Goal: Task Accomplishment & Management: Manage account settings

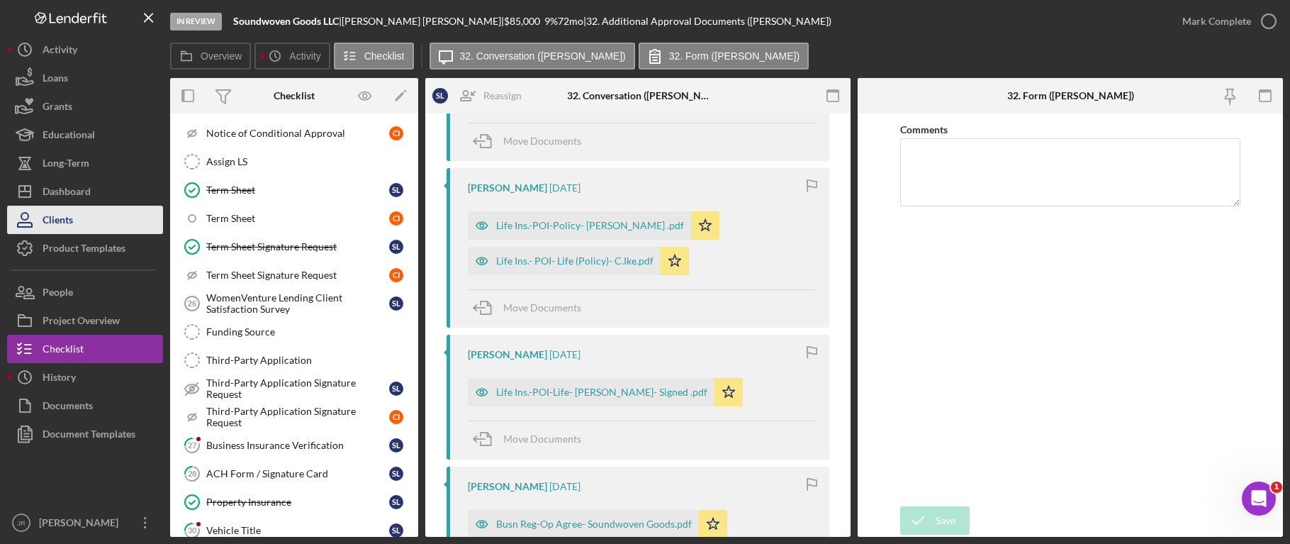
scroll to position [705, 0]
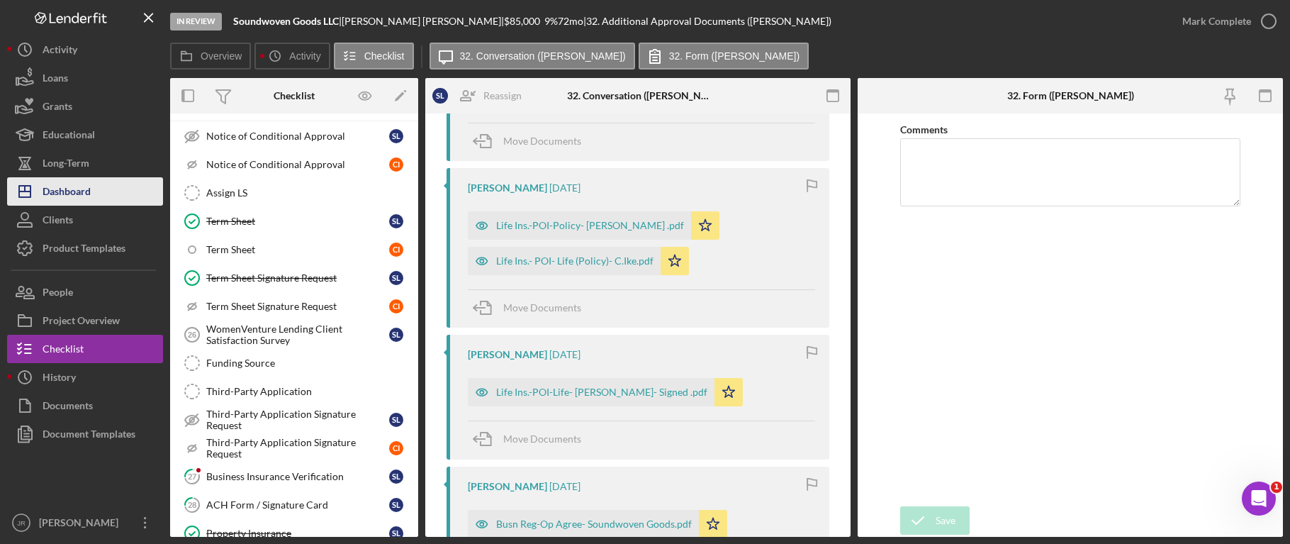
click at [66, 196] on div "Dashboard" at bounding box center [67, 193] width 48 height 32
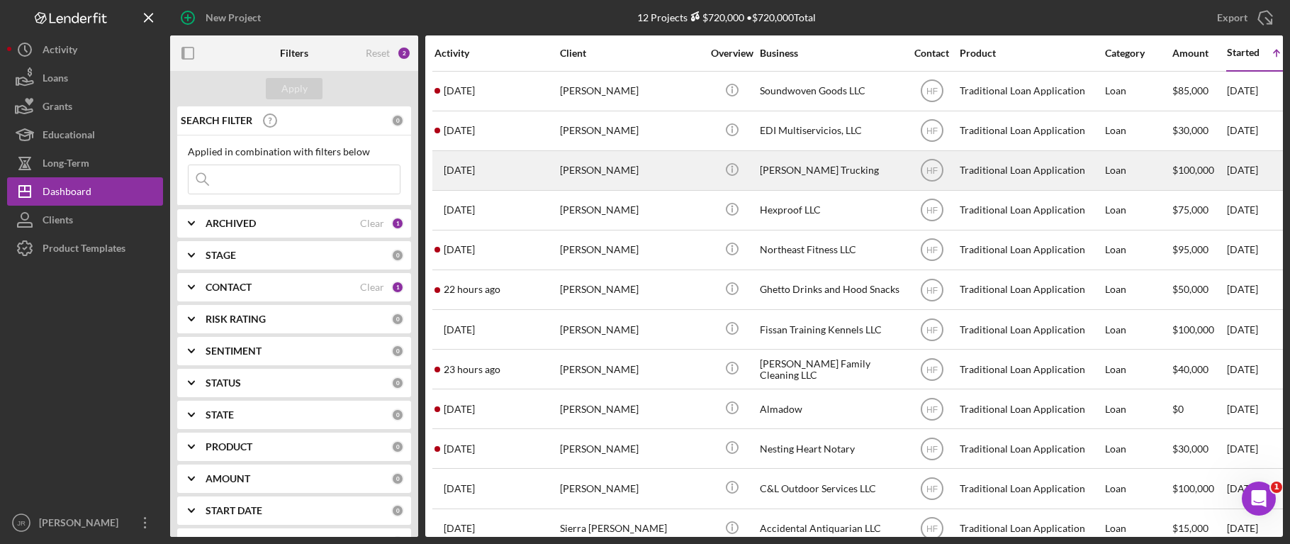
scroll to position [30, 0]
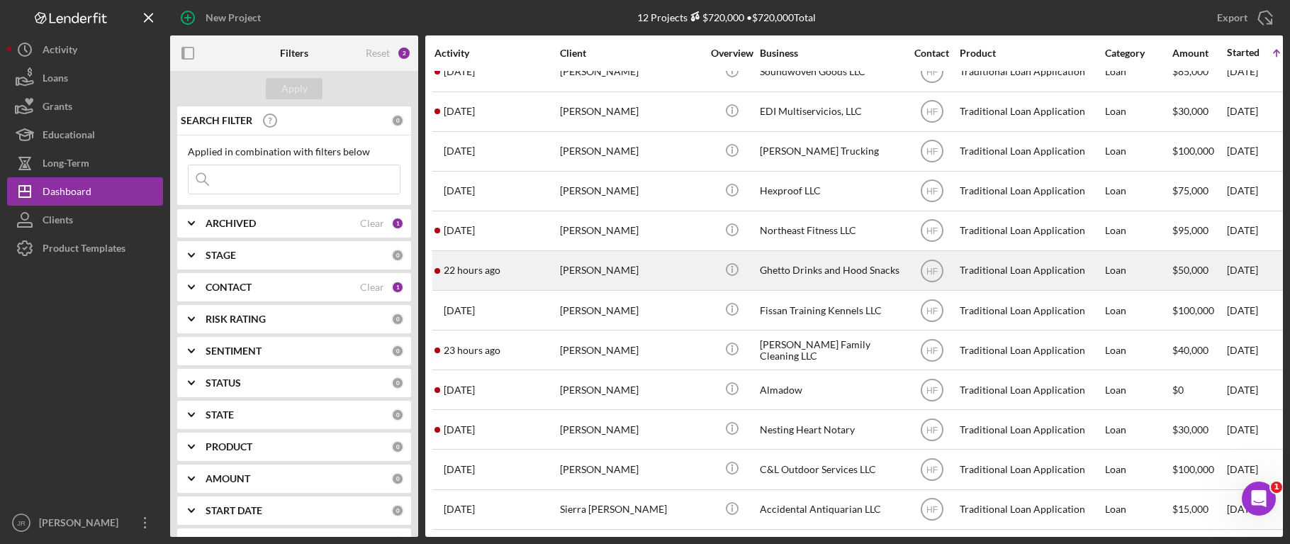
click at [807, 257] on div "Ghetto Drinks and Hood Snacks" at bounding box center [831, 271] width 142 height 38
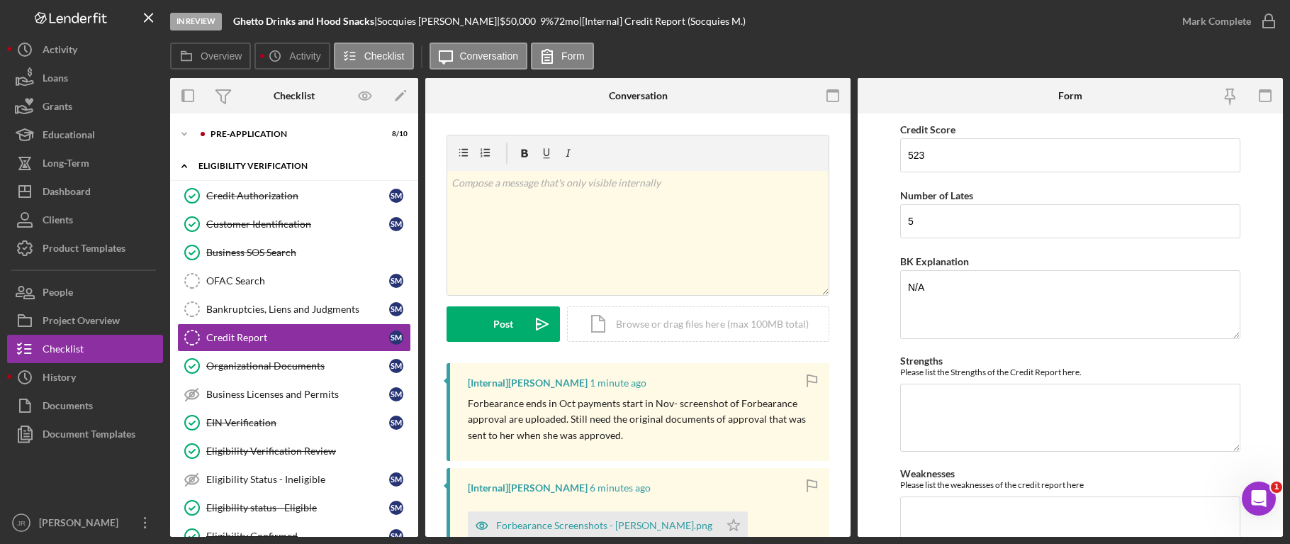
click at [187, 163] on icon "Icon/Expander" at bounding box center [184, 166] width 28 height 28
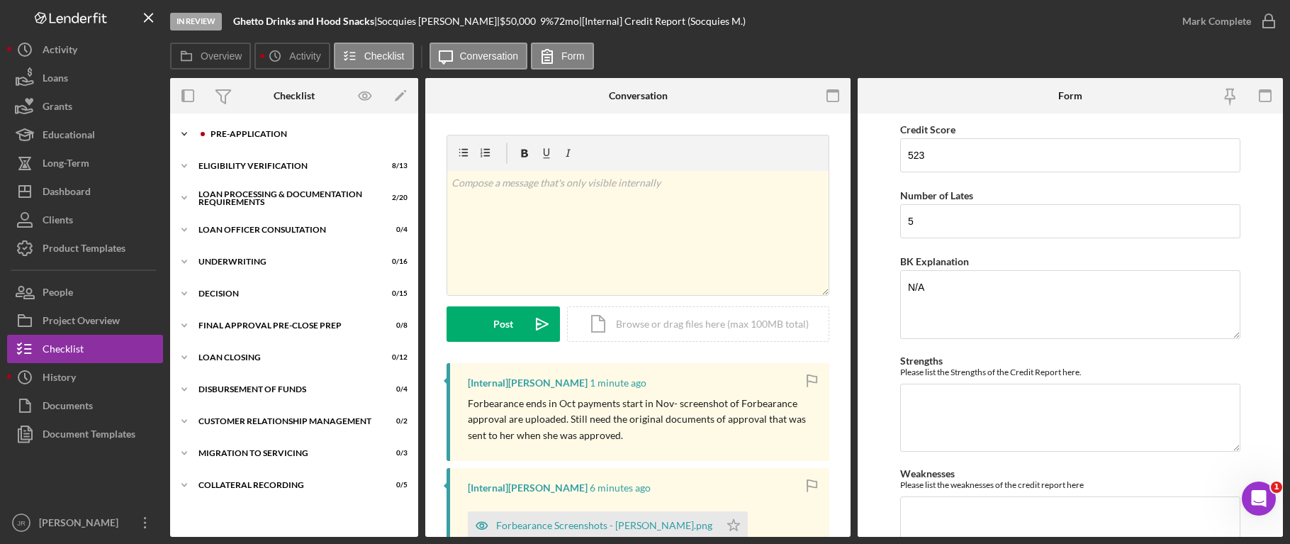
click at [186, 135] on icon "Icon/Expander" at bounding box center [184, 134] width 28 height 28
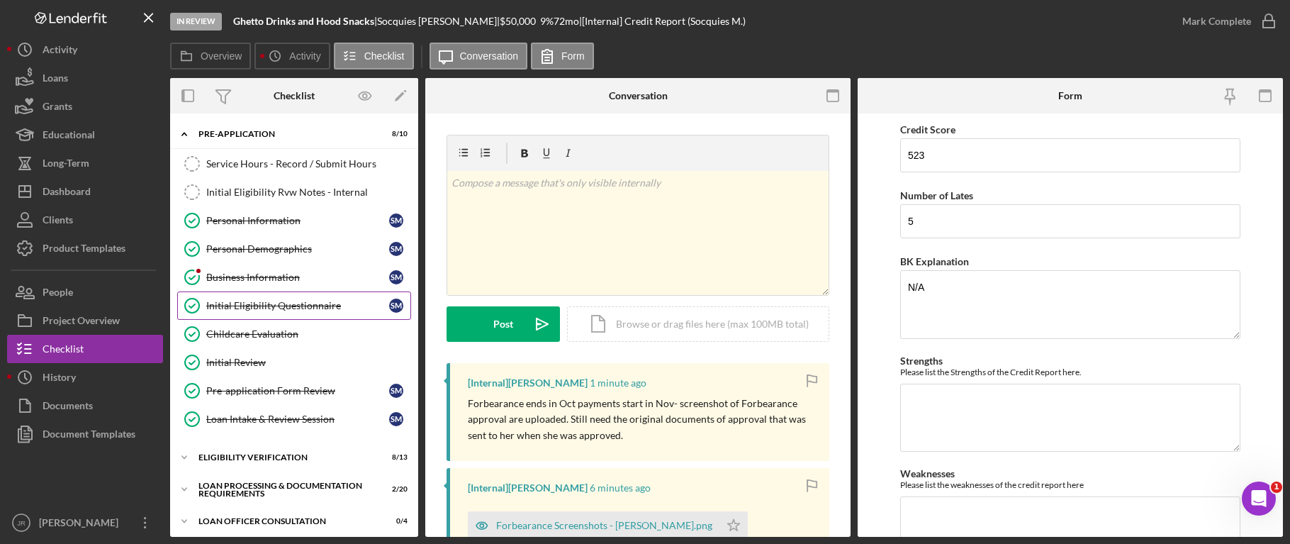
click at [296, 301] on div "Initial Eligibility Questionnaire" at bounding box center [297, 305] width 183 height 11
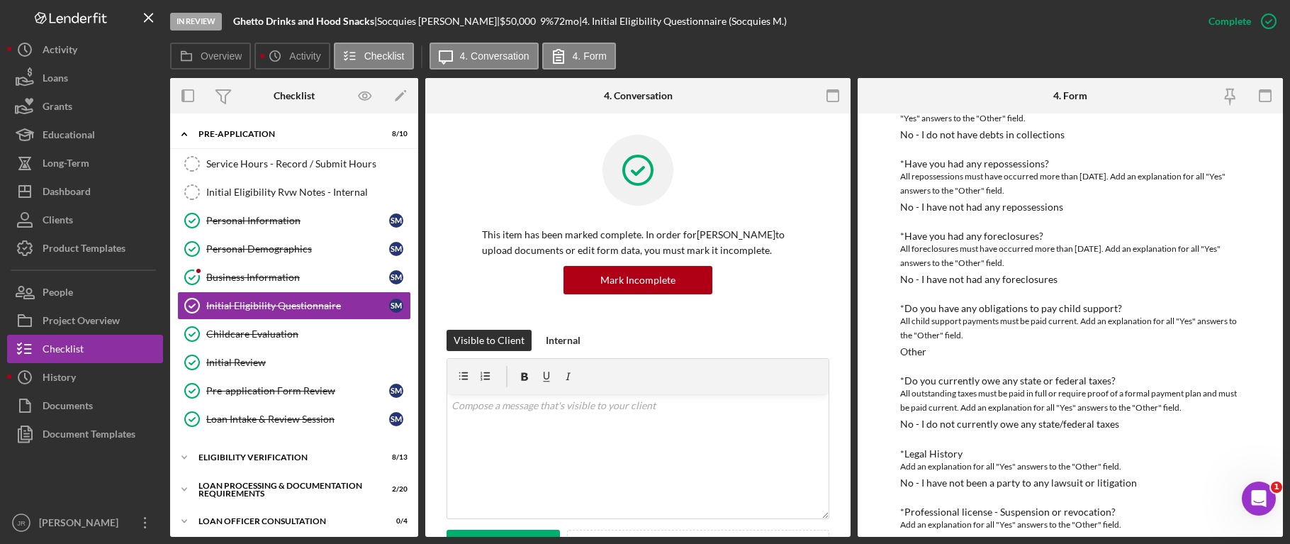
scroll to position [354, 0]
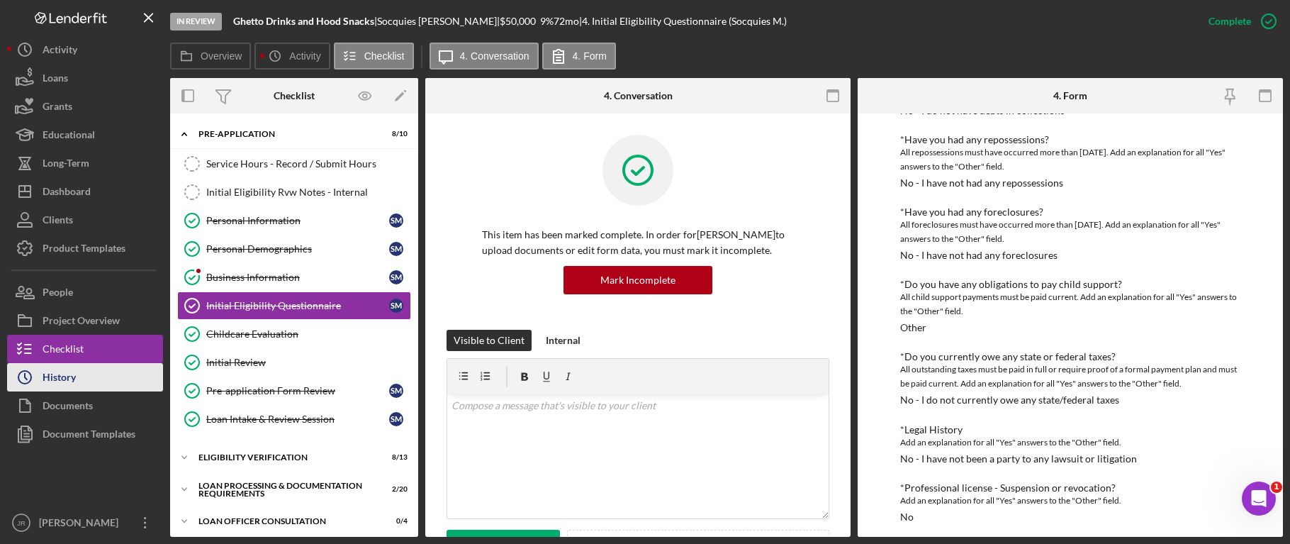
drag, startPoint x: 90, startPoint y: 376, endPoint x: 96, endPoint y: 364, distance: 13.3
click at [90, 376] on button "Icon/History History" at bounding box center [85, 377] width 156 height 28
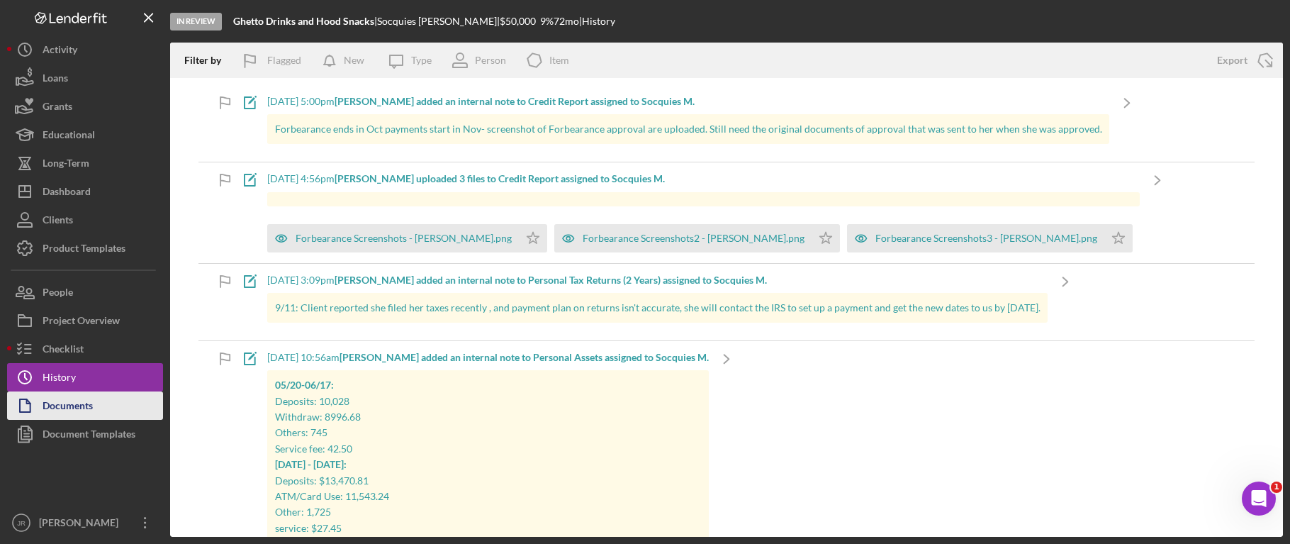
click at [48, 412] on div "Documents" at bounding box center [68, 407] width 50 height 32
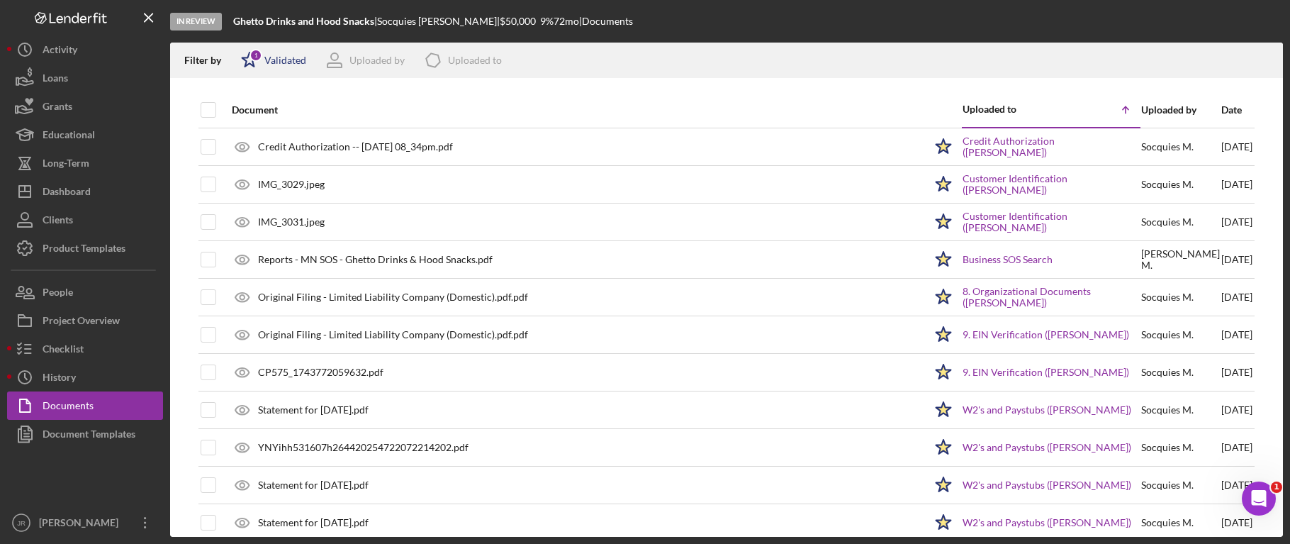
click at [257, 60] on div "1" at bounding box center [256, 55] width 13 height 13
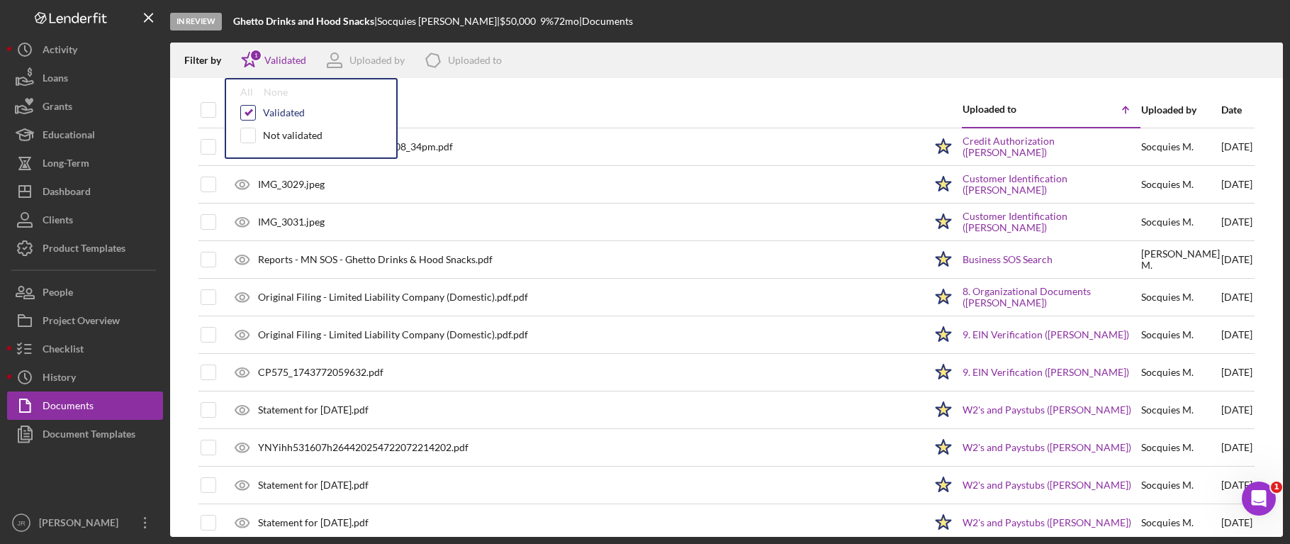
click at [250, 116] on input "checkbox" at bounding box center [248, 113] width 14 height 14
checkbox input "false"
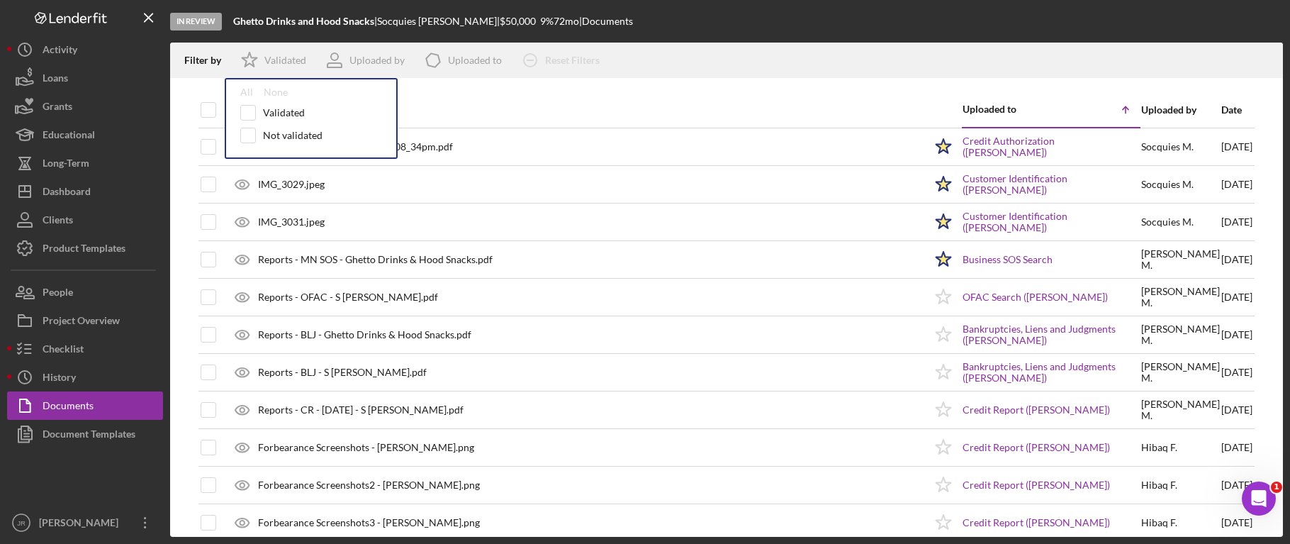
click at [691, 57] on div "Filter by Icon/Star Validated All None Validated Not validated Uploaded by Icon…" at bounding box center [726, 60] width 1113 height 35
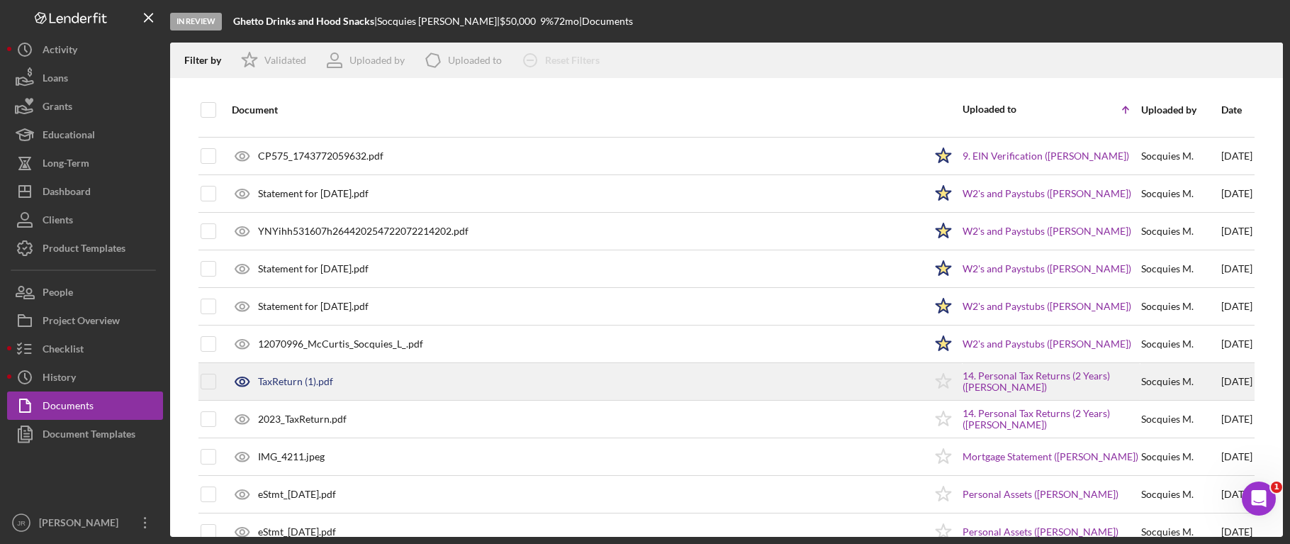
scroll to position [279, 0]
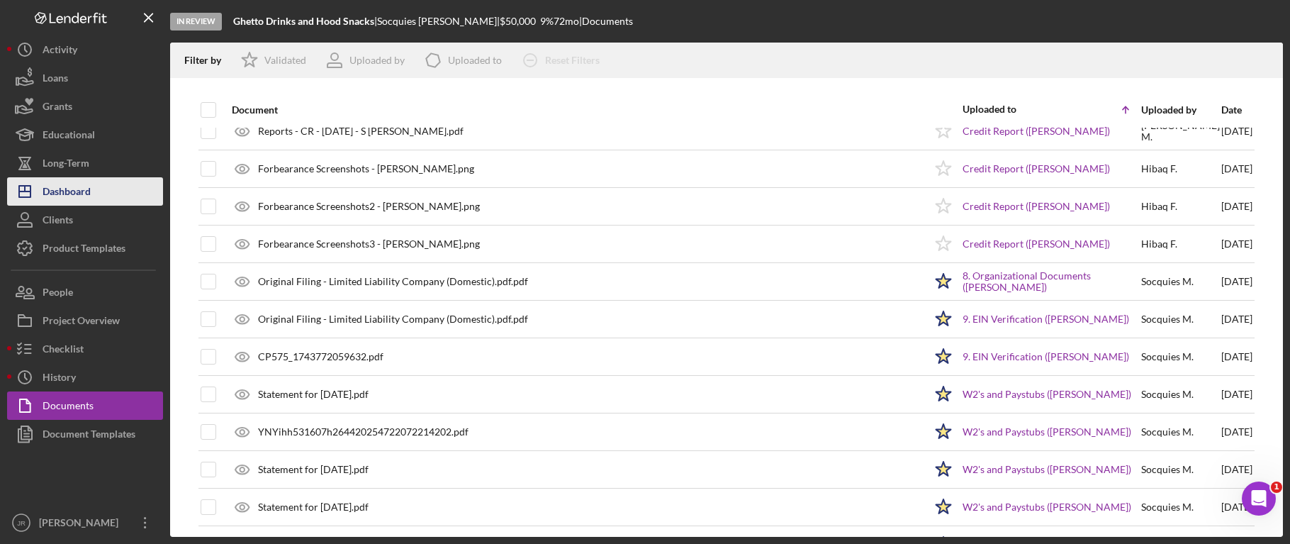
click at [95, 186] on button "Icon/Dashboard Dashboard" at bounding box center [85, 191] width 156 height 28
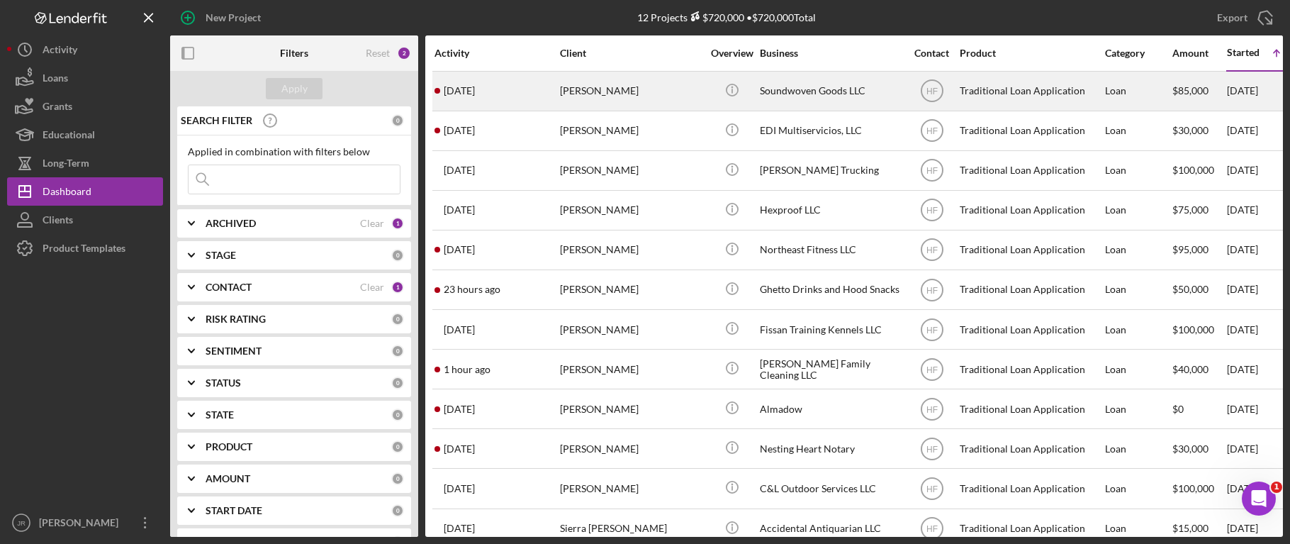
click at [829, 79] on div "Soundwoven Goods LLC" at bounding box center [831, 91] width 142 height 38
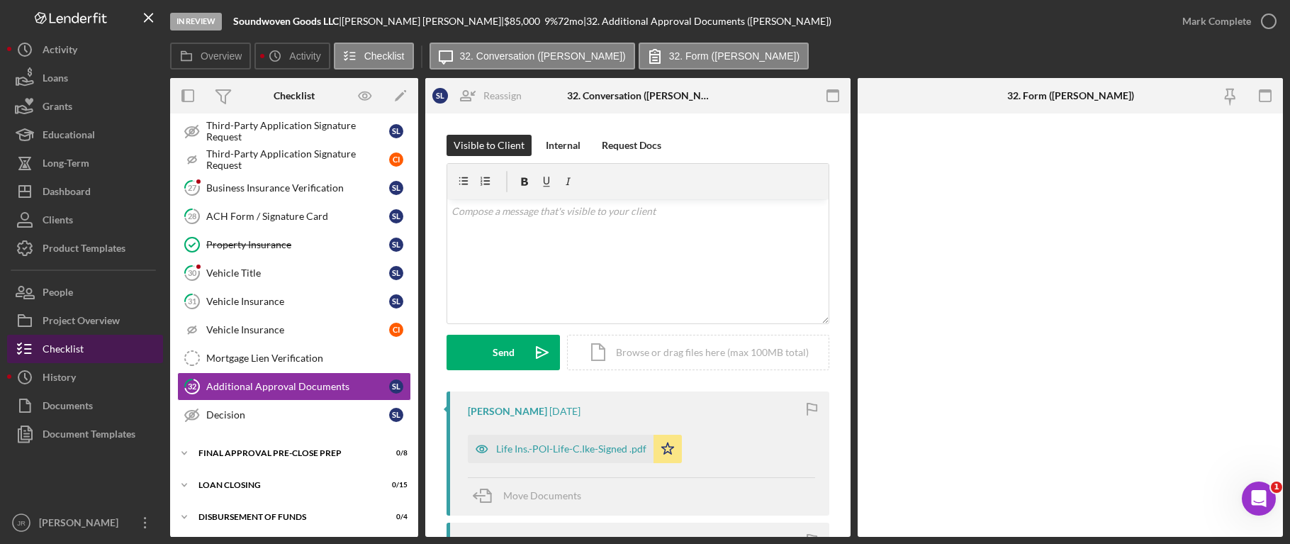
scroll to position [536, 0]
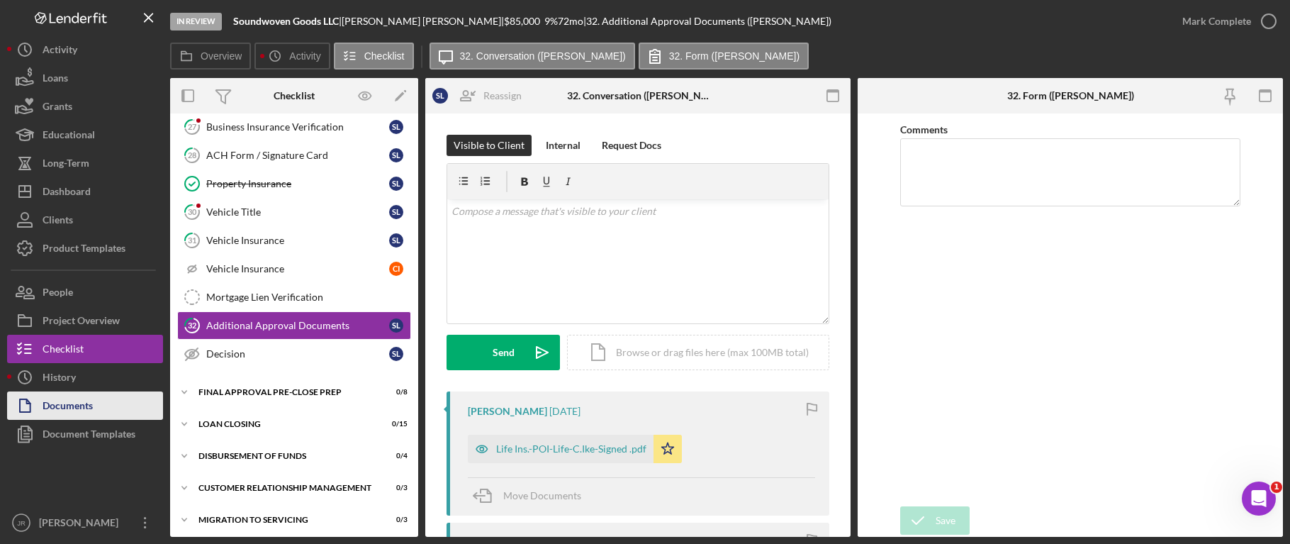
click at [74, 403] on div "Documents" at bounding box center [68, 407] width 50 height 32
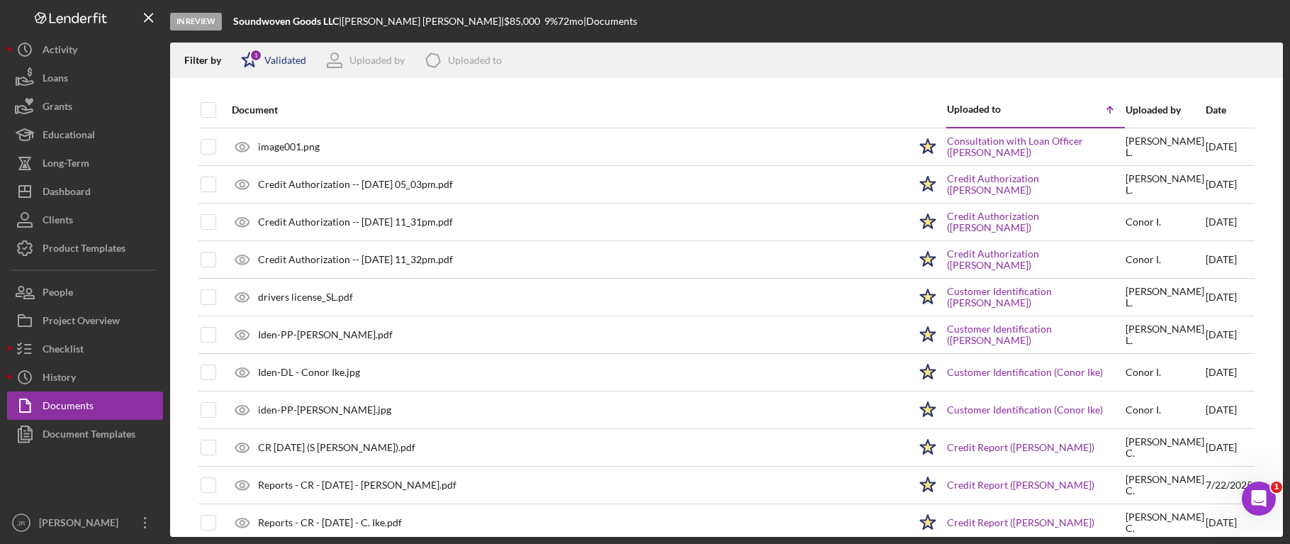
click at [272, 57] on div "Validated" at bounding box center [285, 60] width 42 height 11
click at [244, 112] on input "checkbox" at bounding box center [248, 113] width 14 height 14
checkbox input "false"
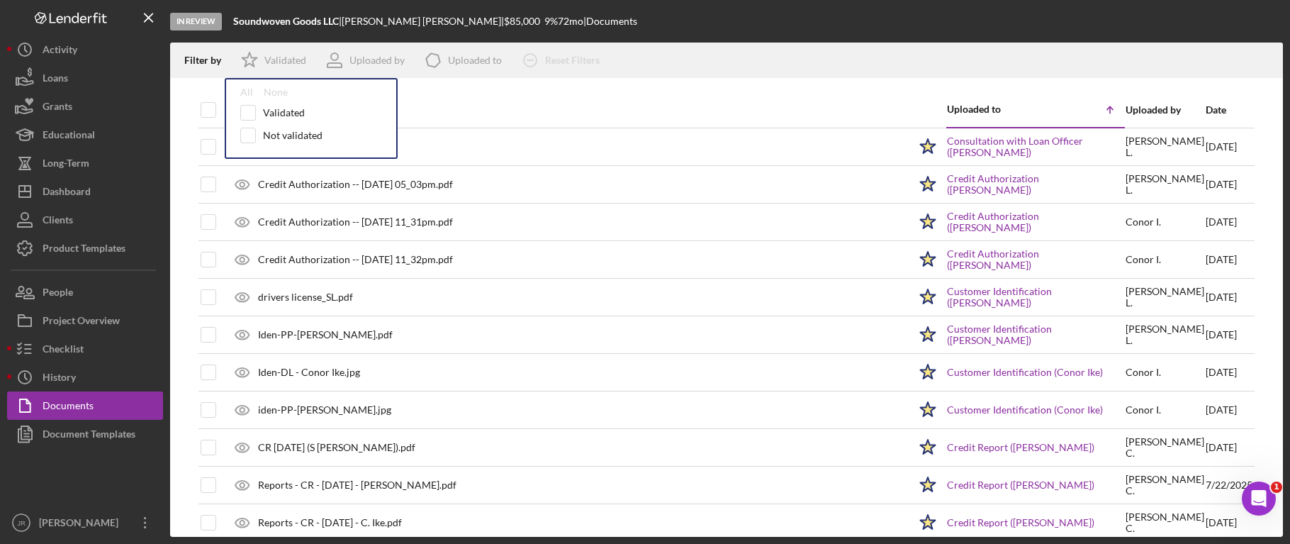
click at [688, 64] on div "Filter by Icon/Star Validated All None Validated Not validated Uploaded by Icon…" at bounding box center [726, 60] width 1113 height 35
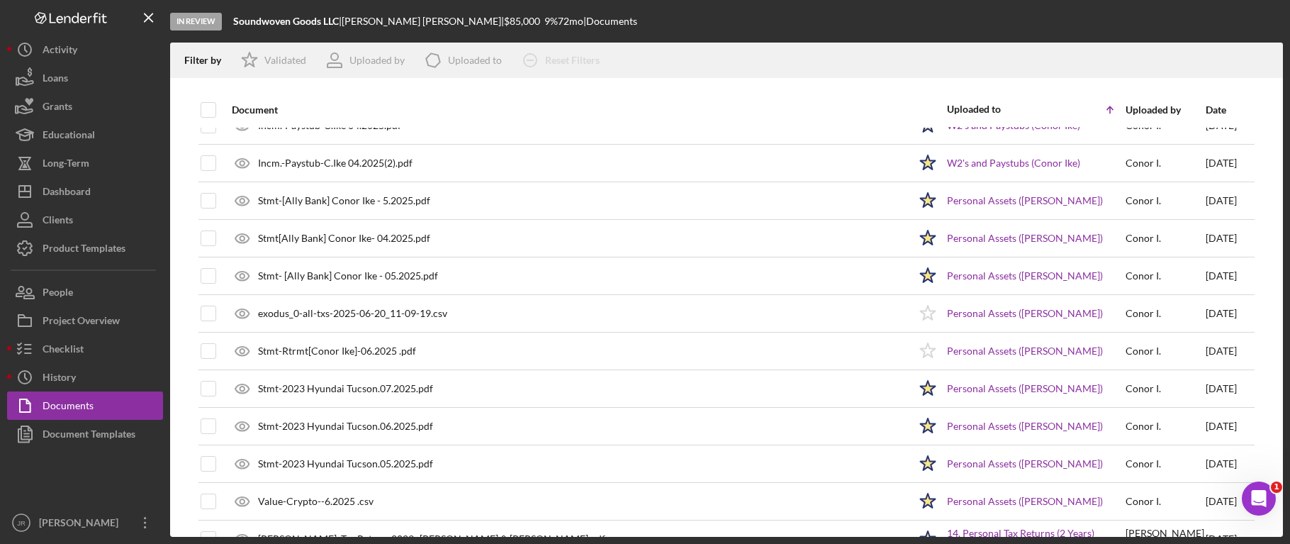
scroll to position [993, 0]
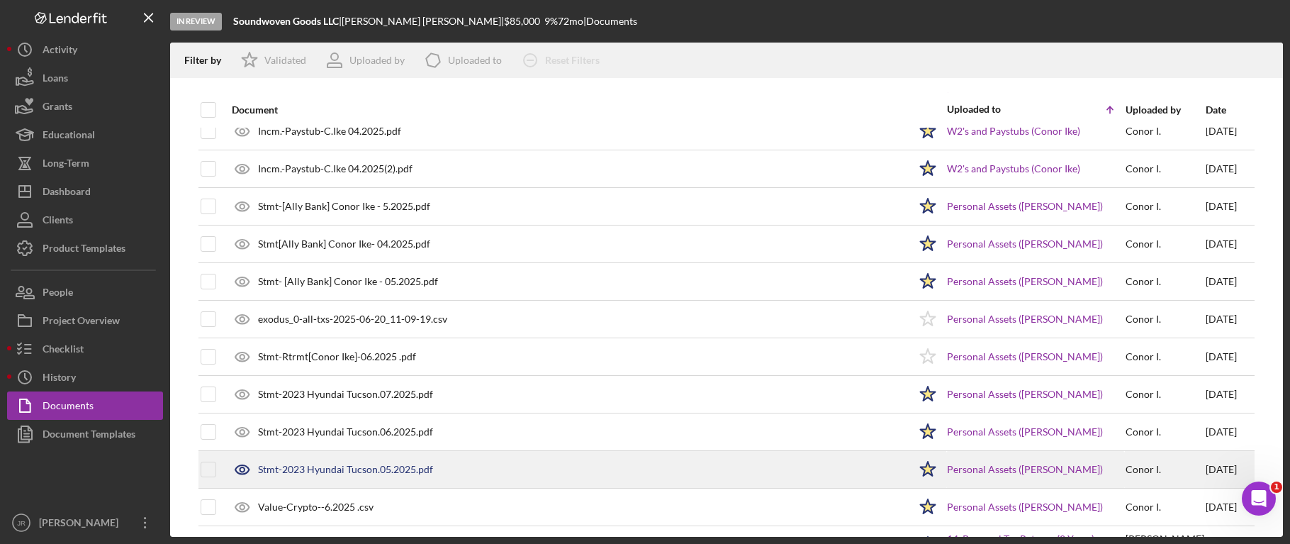
click at [531, 464] on div "Stmt-2023 Hyundai Tucson.05.2025.pdf" at bounding box center [567, 469] width 684 height 35
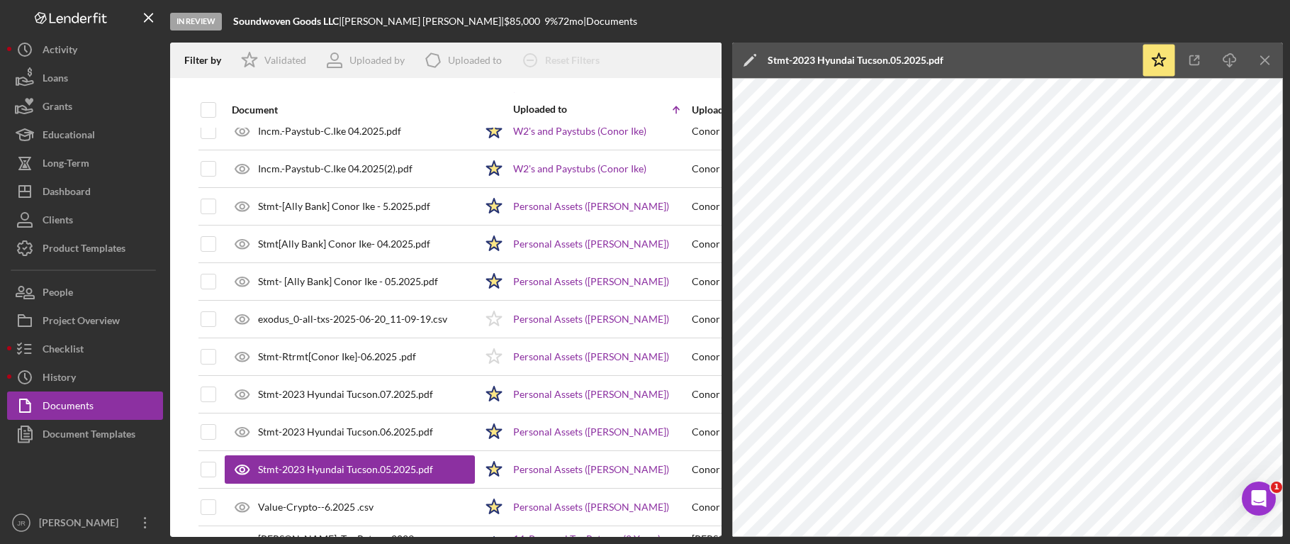
drag, startPoint x: 1266, startPoint y: 60, endPoint x: 1231, endPoint y: 68, distance: 36.5
click at [1266, 60] on line "button" at bounding box center [1265, 60] width 8 height 8
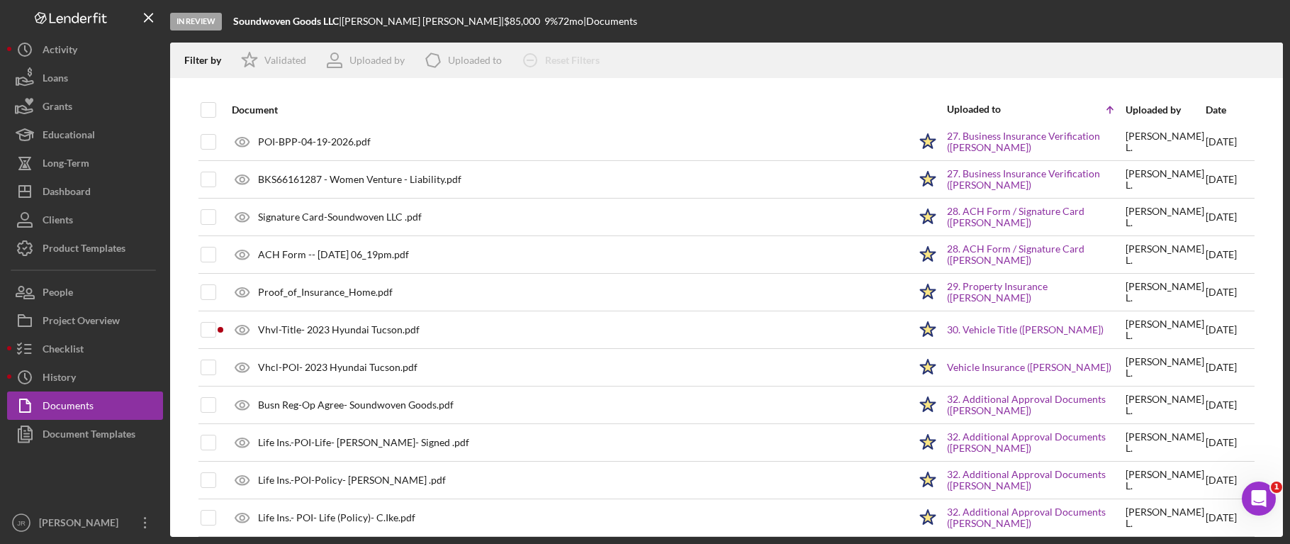
scroll to position [3616, 0]
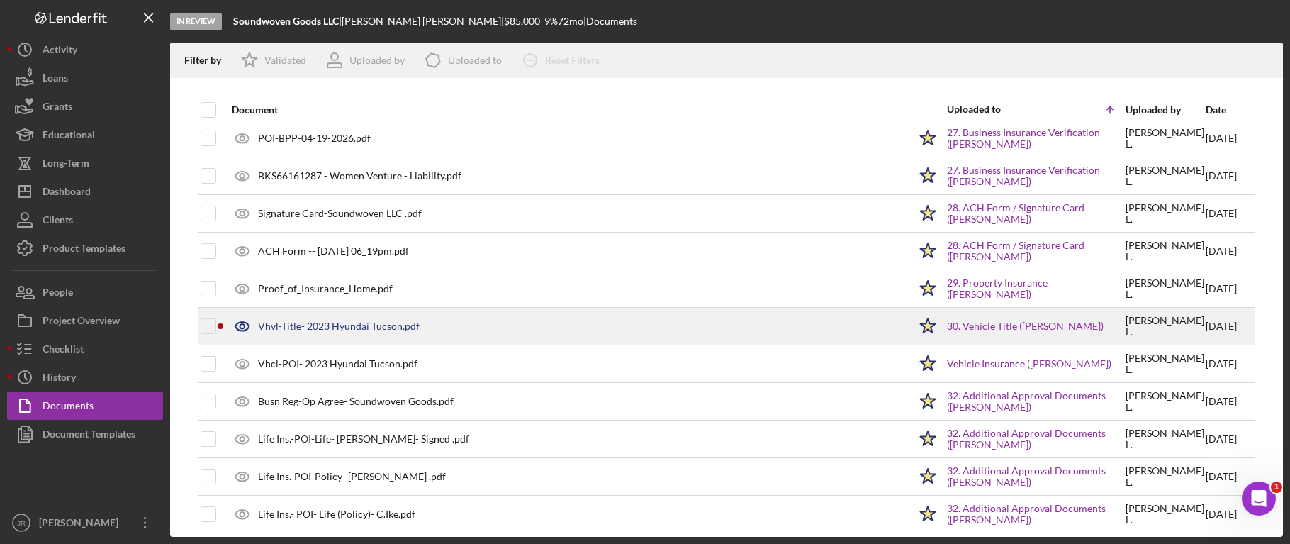
click at [367, 327] on div "Vhvl-Title- 2023 Hyundai Tucson.pdf" at bounding box center [339, 325] width 162 height 11
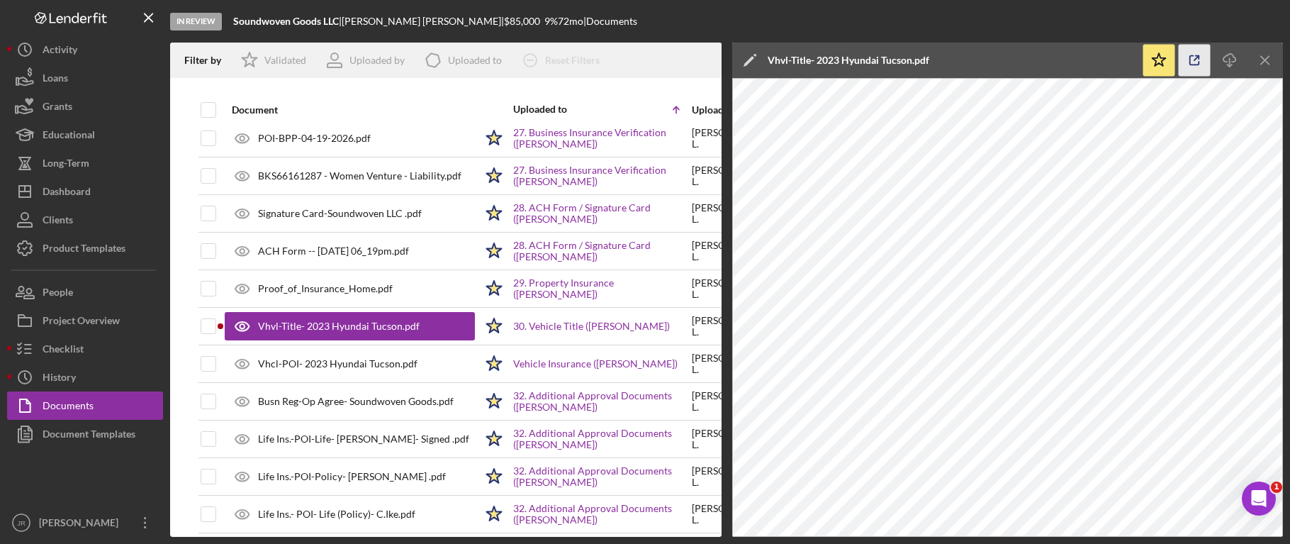
click at [1200, 55] on icon "button" at bounding box center [1195, 61] width 32 height 32
click at [1197, 27] on div "In Review Soundwoven Goods LLC | [PERSON_NAME] | $85,000 9 % 72 mo | Documents" at bounding box center [726, 21] width 1113 height 43
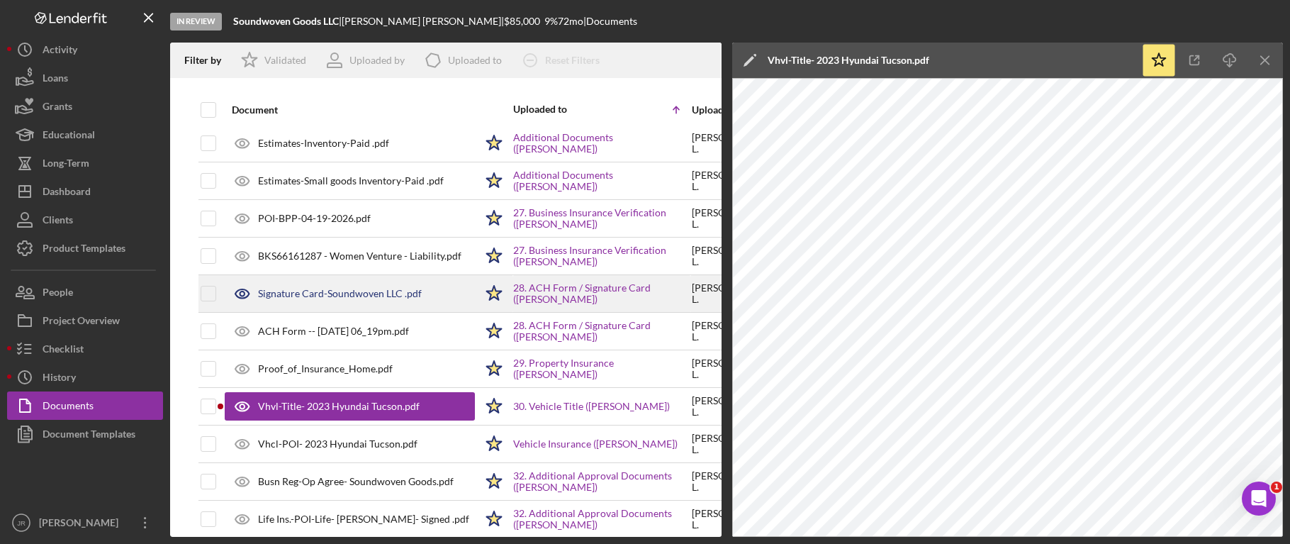
scroll to position [3533, 0]
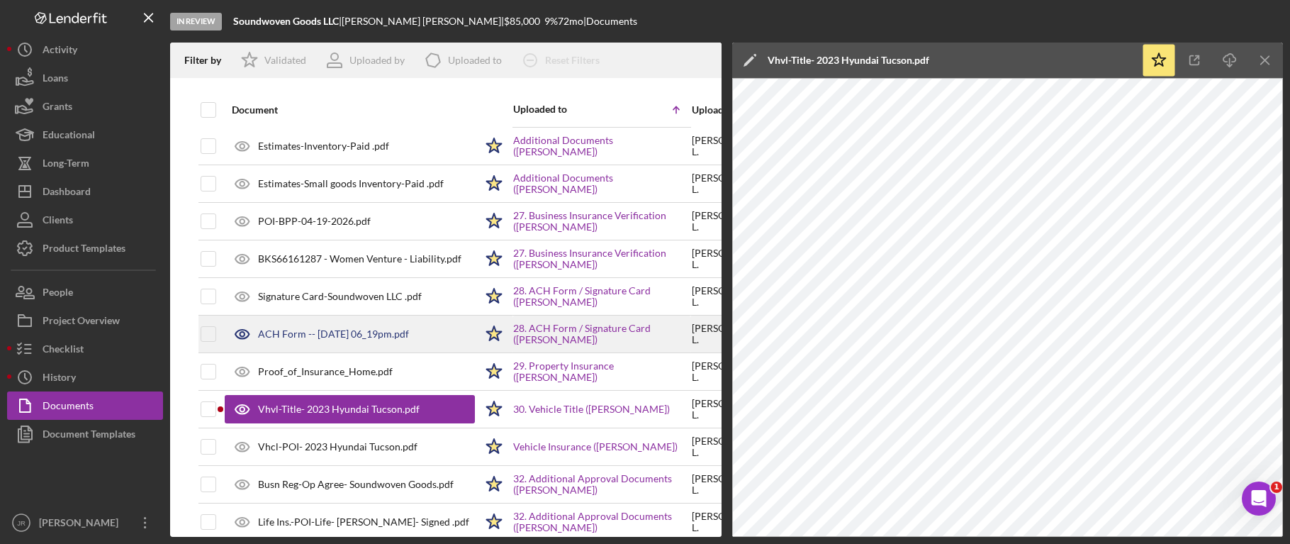
click at [401, 340] on div "ACH Form -- [DATE] 06_19pm.pdf" at bounding box center [333, 333] width 151 height 11
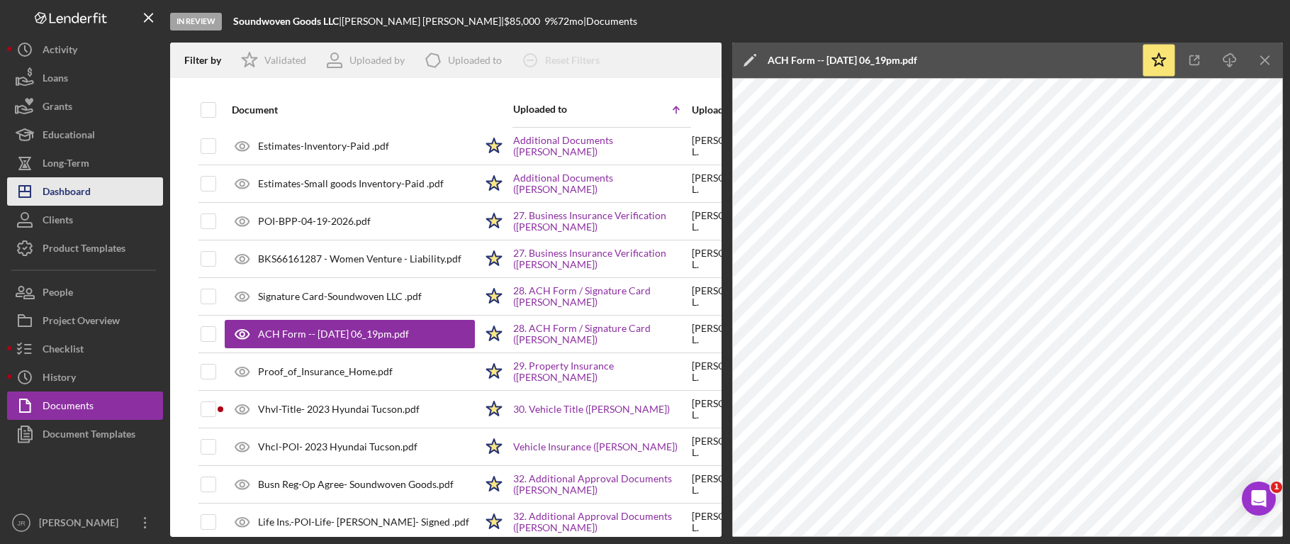
click at [123, 196] on button "Icon/Dashboard Dashboard" at bounding box center [85, 191] width 156 height 28
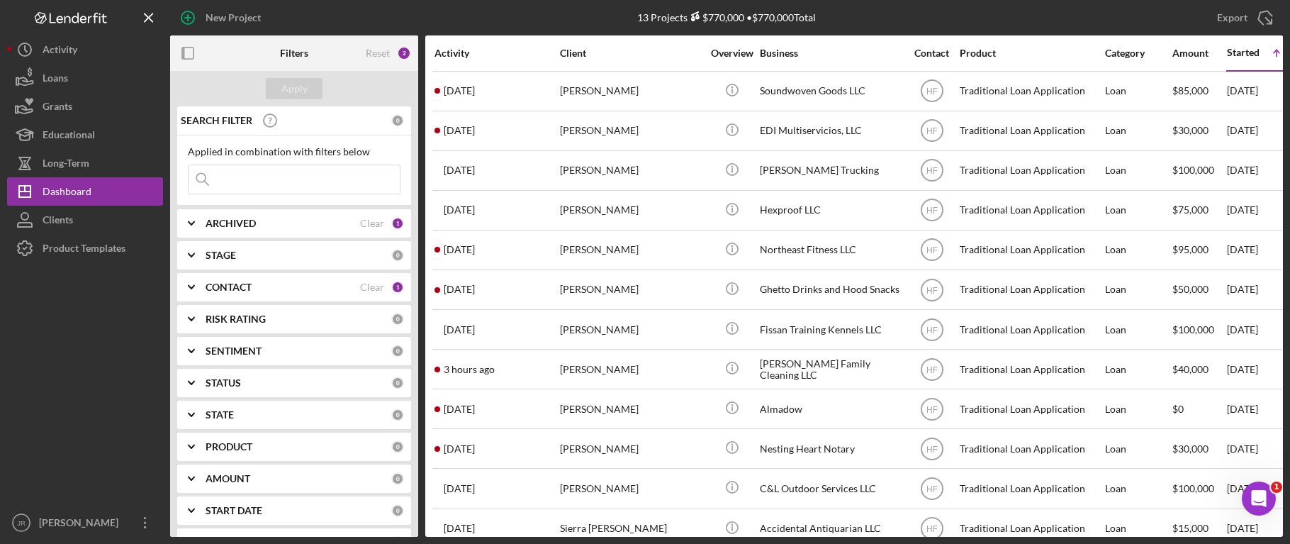
click at [196, 289] on icon "Icon/Expander" at bounding box center [191, 286] width 35 height 35
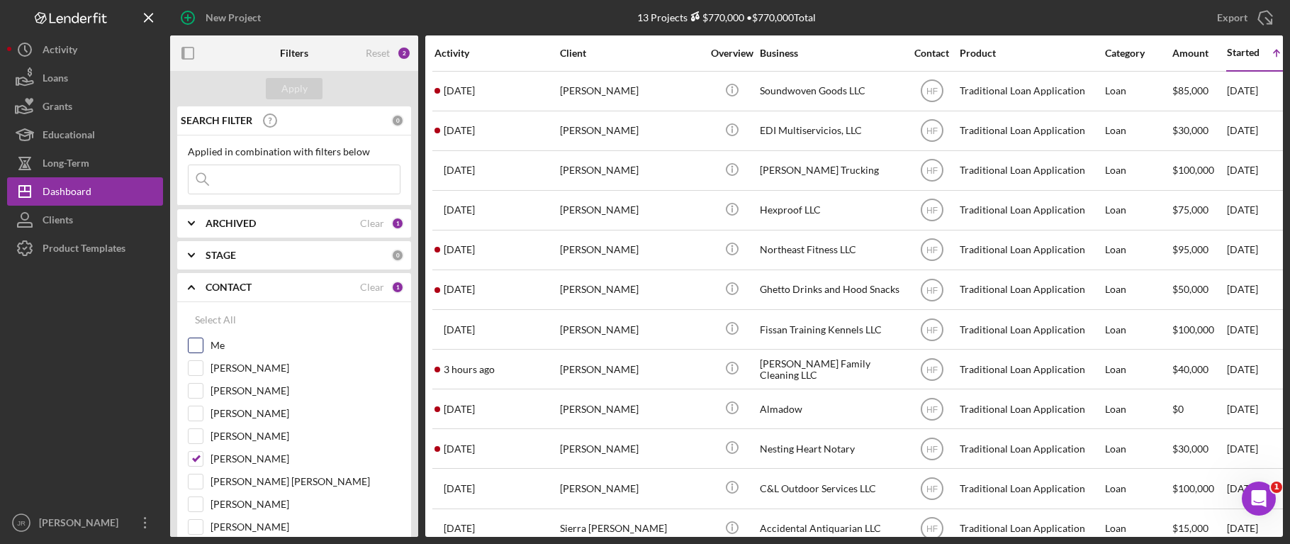
click at [191, 349] on input "Me" at bounding box center [196, 345] width 14 height 14
checkbox input "true"
click at [195, 459] on input "[PERSON_NAME]" at bounding box center [196, 459] width 14 height 14
checkbox input "false"
click at [299, 96] on div "Apply" at bounding box center [294, 88] width 26 height 21
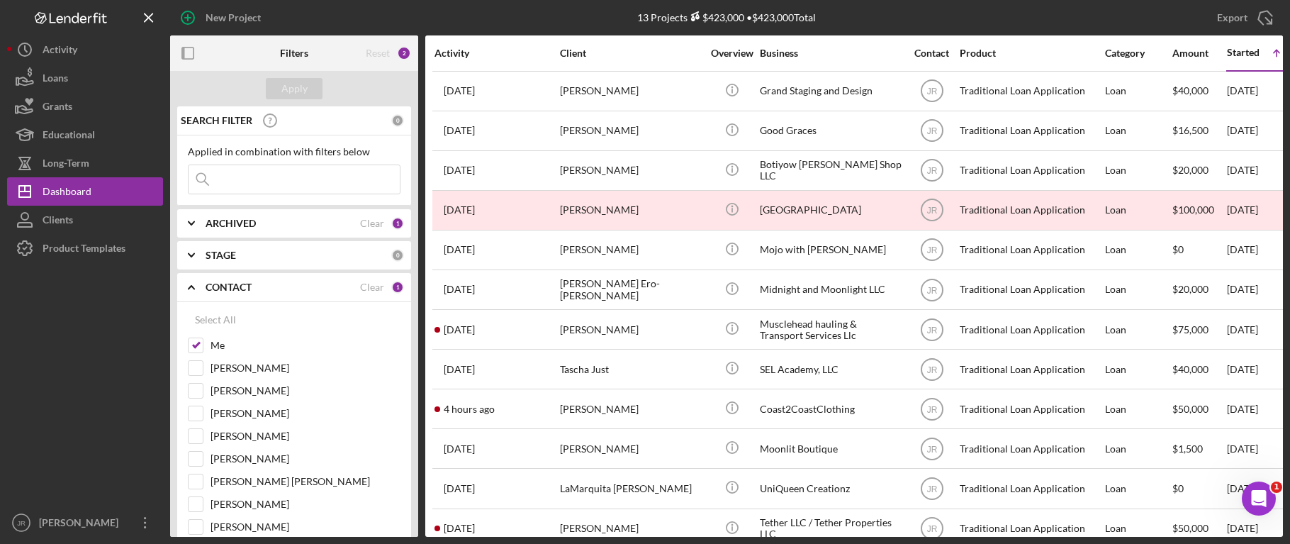
click at [1286, 47] on div "New Project 13 Projects $423,000 • $423,000 Total Export Icon/Export Filters Re…" at bounding box center [645, 272] width 1290 height 544
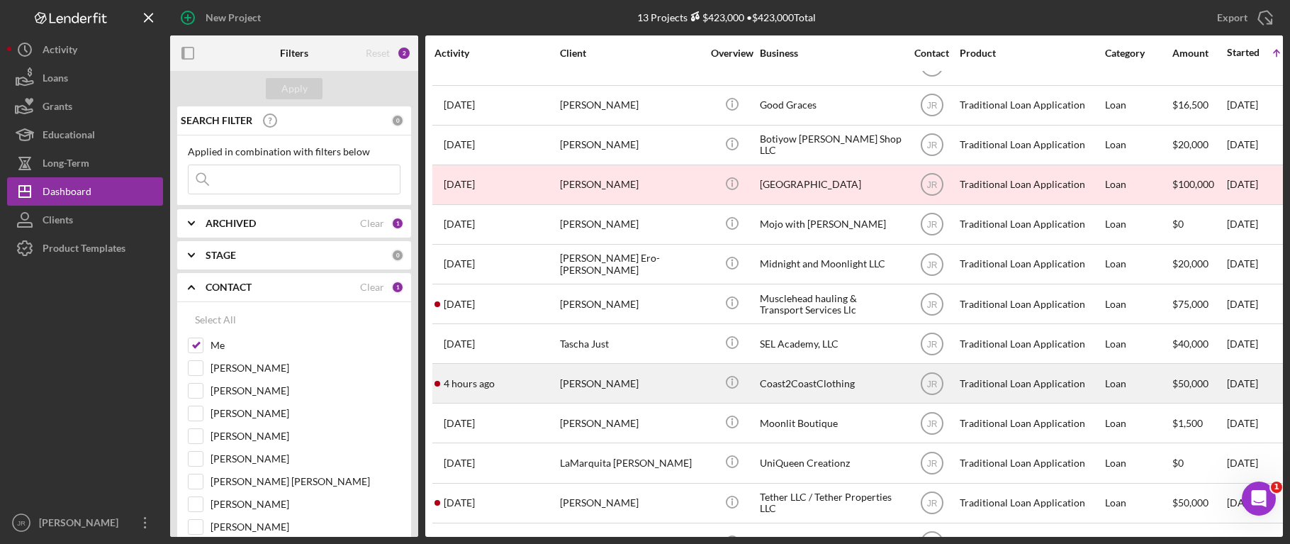
scroll to position [69, 0]
